Goal: Information Seeking & Learning: Learn about a topic

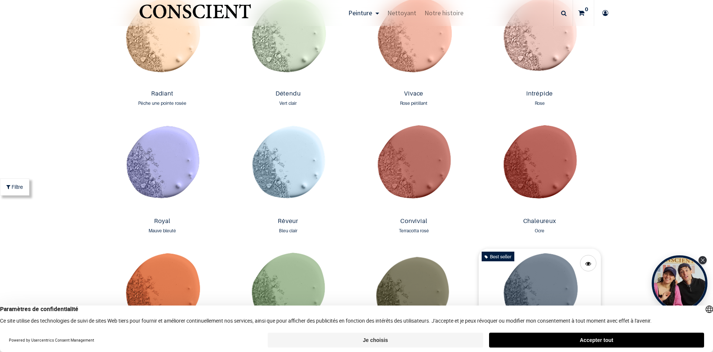
scroll to position [669, 0]
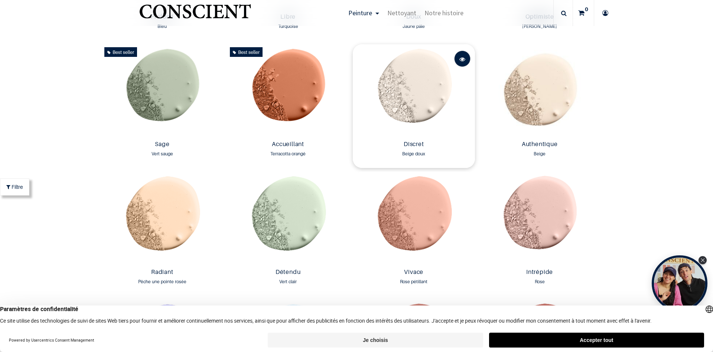
click at [463, 59] on span at bounding box center [463, 59] width 6 height 16
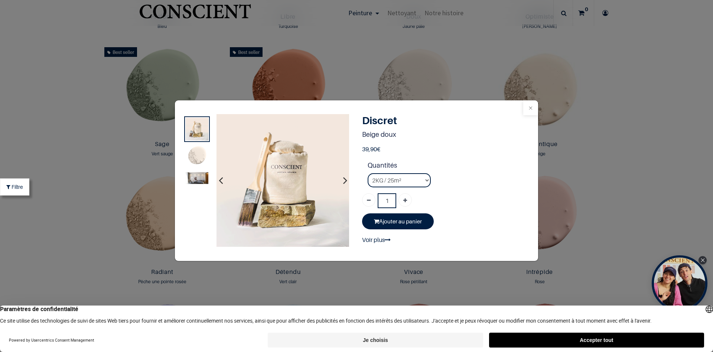
click at [532, 110] on button "Close" at bounding box center [531, 107] width 15 height 15
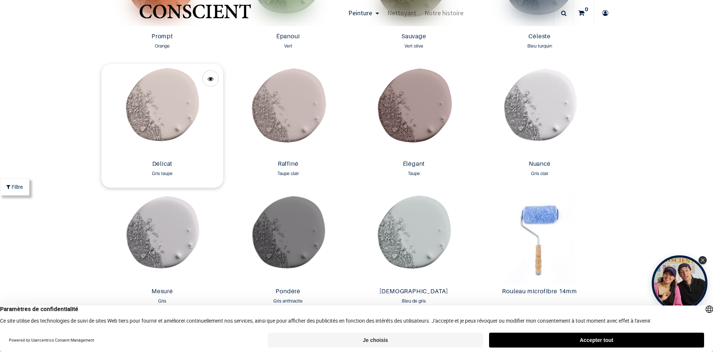
scroll to position [1249, 0]
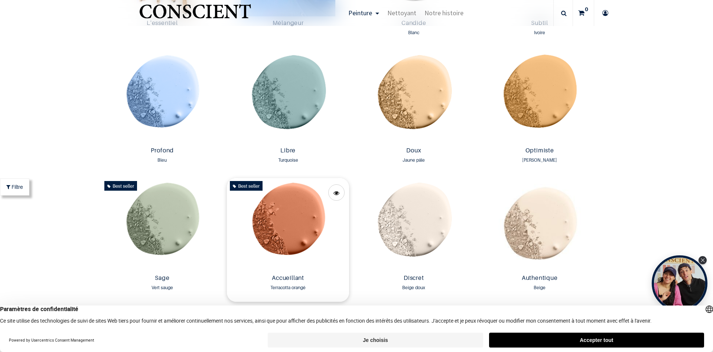
scroll to position [625, 0]
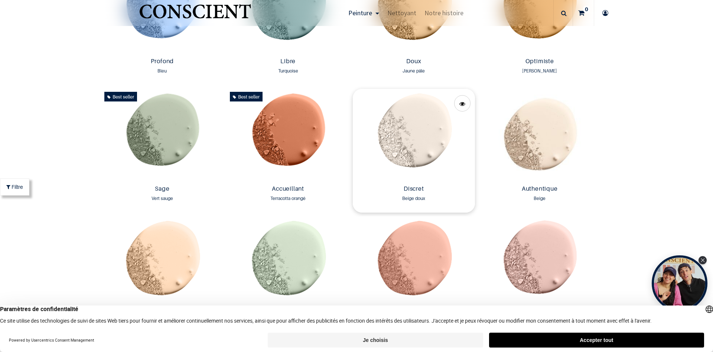
click at [415, 135] on img at bounding box center [414, 135] width 122 height 93
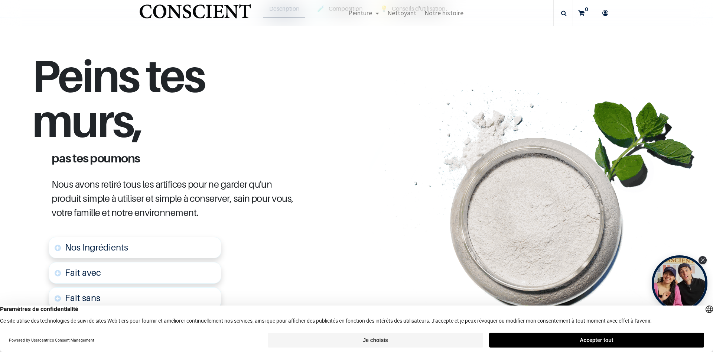
scroll to position [312, 0]
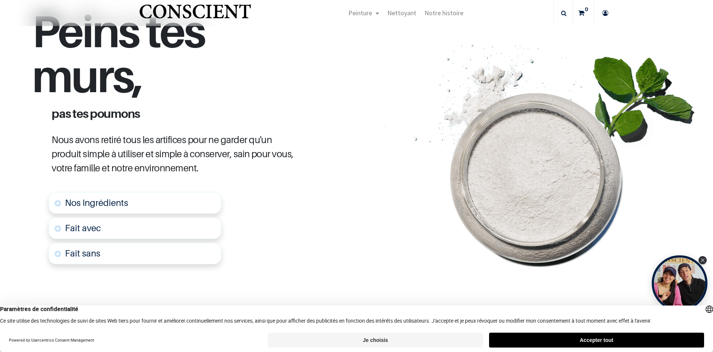
click at [121, 197] on span "Nos Ingrédients" at bounding box center [96, 202] width 63 height 11
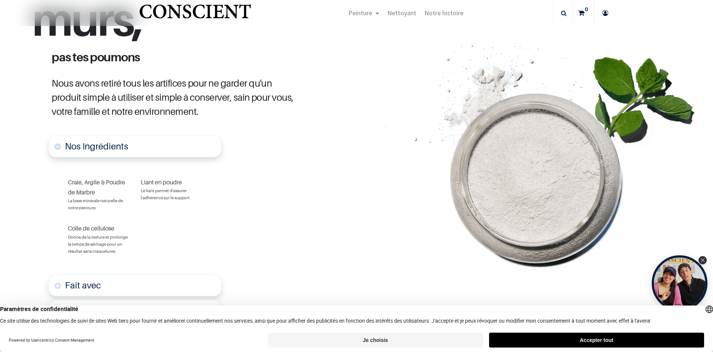
scroll to position [458, 0]
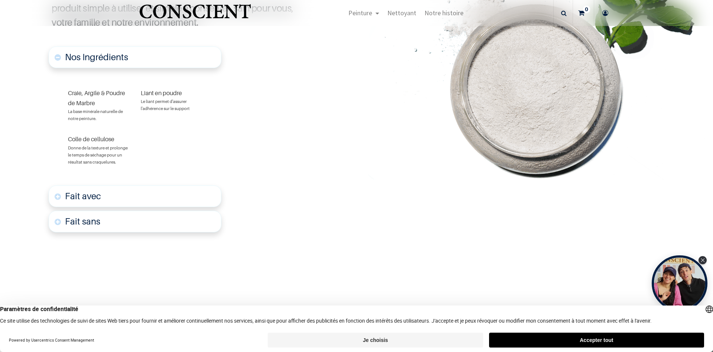
click at [56, 195] on link "Fait avec" at bounding box center [135, 196] width 173 height 22
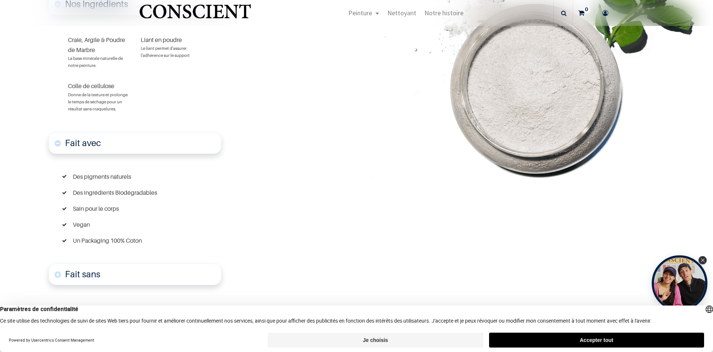
scroll to position [600, 0]
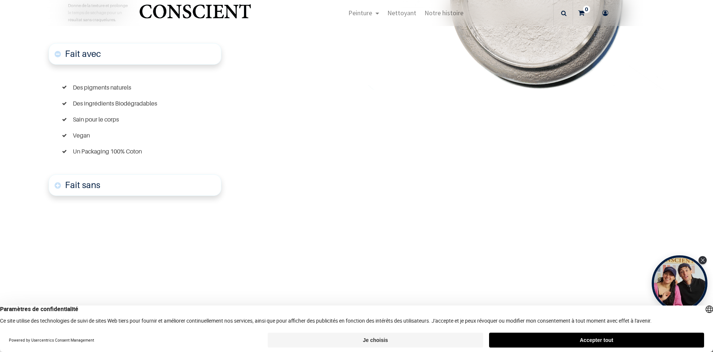
click at [70, 183] on font "Fait sans" at bounding box center [82, 184] width 35 height 11
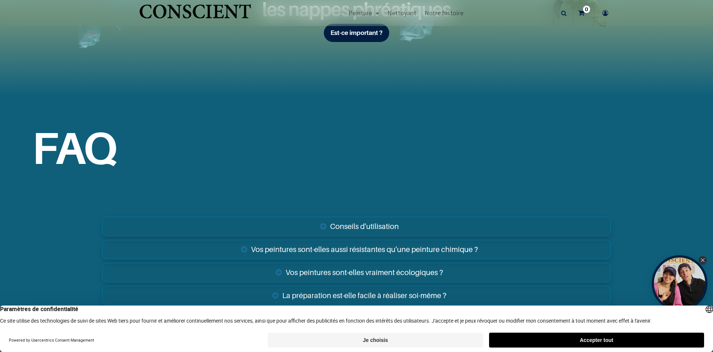
scroll to position [1552, 0]
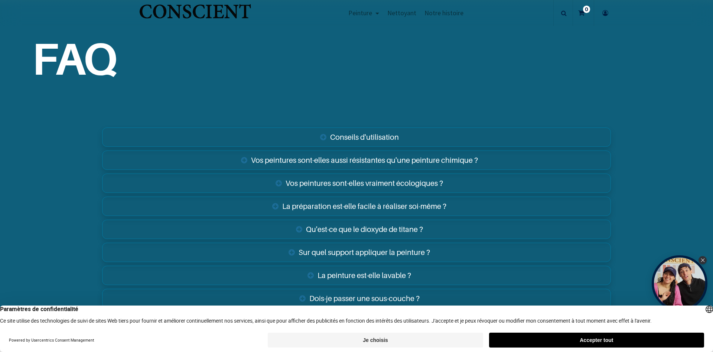
click at [367, 137] on link "Conseils d'utilisation" at bounding box center [356, 136] width 509 height 19
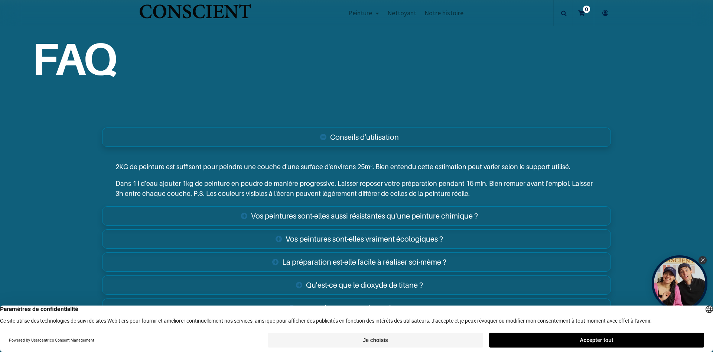
scroll to position [1641, 0]
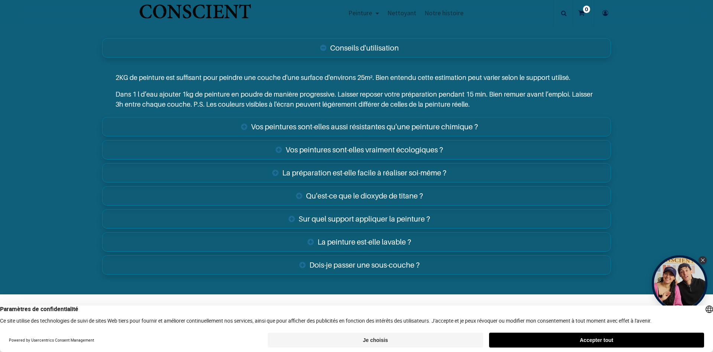
click at [409, 172] on link "La préparation est-elle facile à réaliser soi-même ?" at bounding box center [356, 172] width 509 height 19
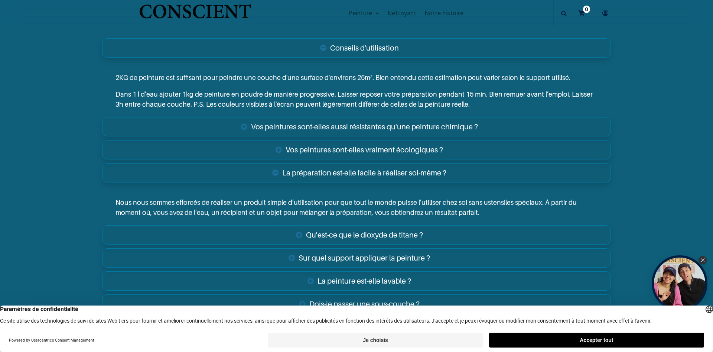
click at [353, 230] on link "Qu'est-ce que le dioxyde de titane ?" at bounding box center [356, 234] width 509 height 19
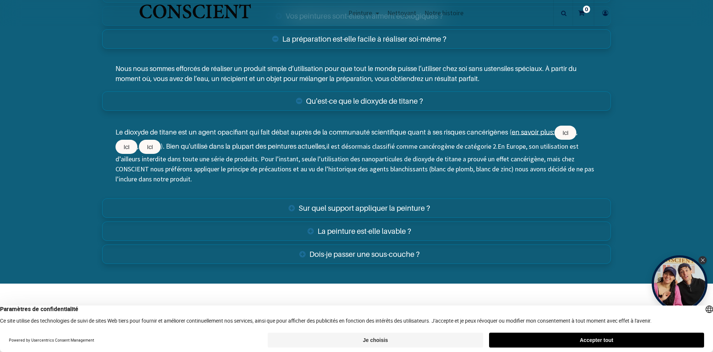
scroll to position [1819, 0]
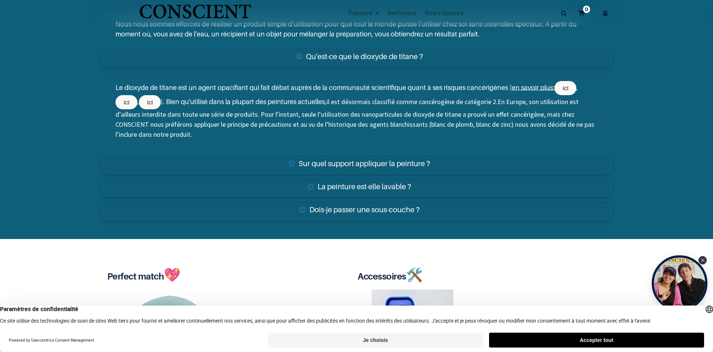
click at [378, 169] on link "Sur quel support appliquer la peinture ?" at bounding box center [356, 163] width 509 height 19
